Goal: Information Seeking & Learning: Understand process/instructions

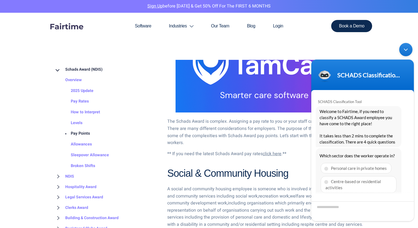
scroll to position [283, 0]
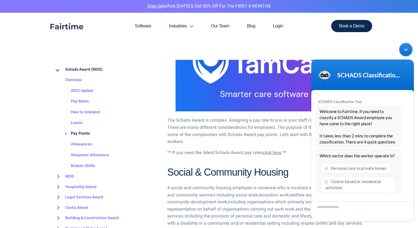
click at [272, 149] on span "click here" at bounding box center [272, 152] width 19 height 7
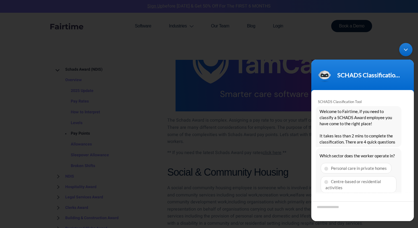
drag, startPoint x: 407, startPoint y: 51, endPoint x: 716, endPoint y: 92, distance: 311.3
click at [407, 51] on div "Minimize live chat window" at bounding box center [405, 49] width 13 height 13
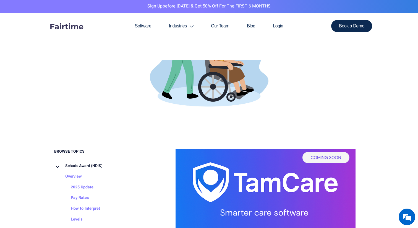
scroll to position [165, 0]
